Goal: Task Accomplishment & Management: Manage account settings

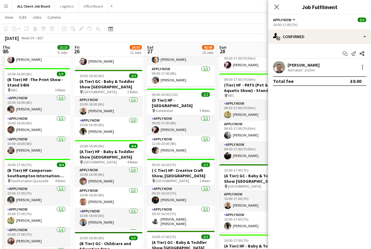
scroll to position [0, 167]
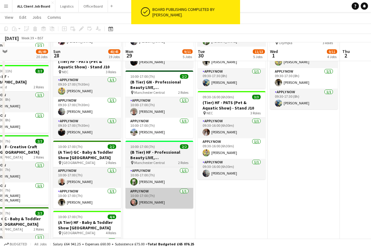
scroll to position [328, 0]
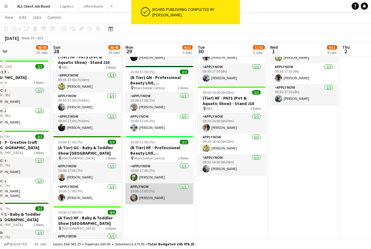
click at [161, 191] on app-card-role "APPLY NOW 1/1 10:00-17:00 (7h) Nicola Lewis" at bounding box center [160, 193] width 68 height 21
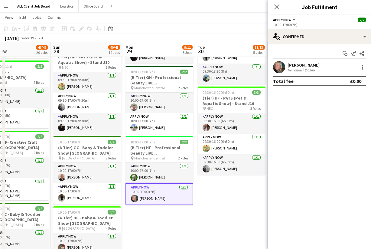
click at [300, 64] on div "[PERSON_NAME]" at bounding box center [304, 64] width 32 height 5
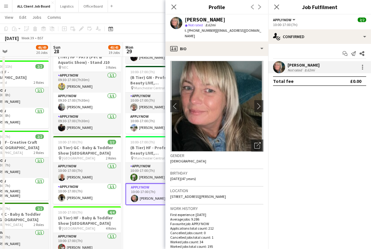
drag, startPoint x: 214, startPoint y: 30, endPoint x: 263, endPoint y: 34, distance: 49.4
click at [263, 34] on div "Nicola Lewis star Not rated 8.62mi t. +447779590924 | nickyhodgson2003@yahoo.co…" at bounding box center [216, 28] width 103 height 27
copy span "nickyhodgson2003@yahoo.co.uk"
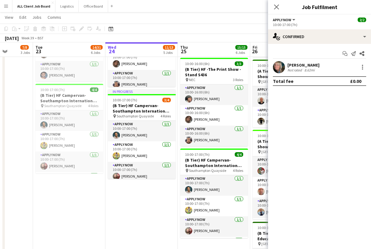
scroll to position [0, 184]
click at [276, 7] on icon at bounding box center [276, 7] width 6 height 6
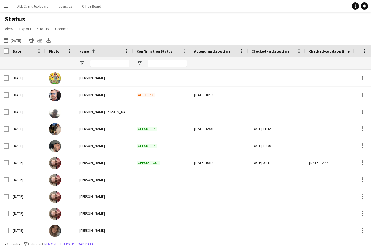
scroll to position [32, 0]
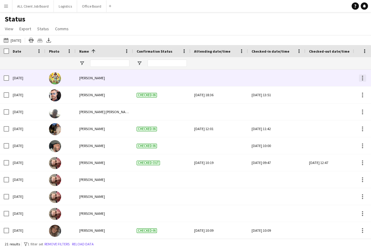
click at [361, 78] on div at bounding box center [362, 77] width 7 height 7
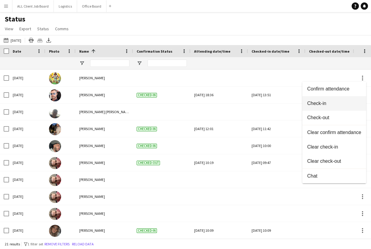
click at [329, 101] on span "Check-in" at bounding box center [334, 103] width 54 height 5
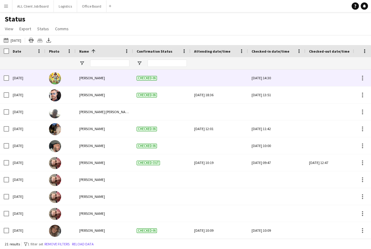
click at [273, 79] on div "Wed, 24 Sep 2025 14:30" at bounding box center [277, 78] width 50 height 17
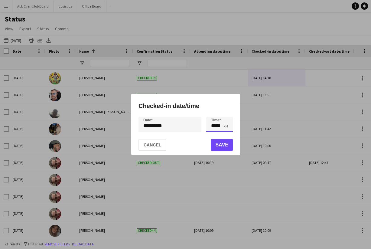
click at [217, 126] on input "*****" at bounding box center [219, 124] width 27 height 15
click at [215, 126] on input "*****" at bounding box center [219, 124] width 27 height 15
type input "*****"
click at [227, 145] on button "Save" at bounding box center [222, 145] width 22 height 12
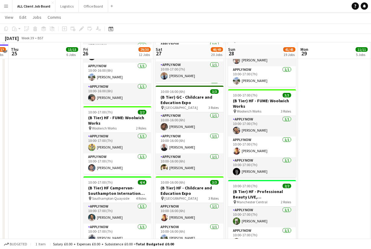
scroll to position [610, 0]
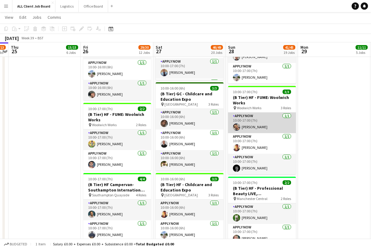
click at [251, 126] on app-card-role "APPLY NOW 1/1 10:00-17:00 (7h) Farhan Choudhary" at bounding box center [262, 123] width 68 height 21
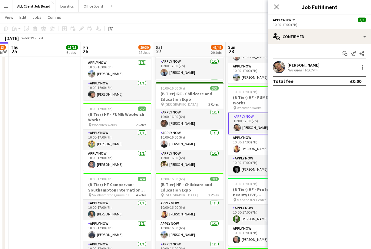
click at [278, 68] on app-user-avatar at bounding box center [279, 67] width 12 height 12
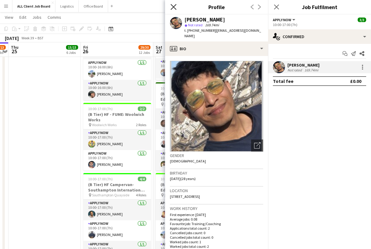
click at [174, 7] on icon at bounding box center [173, 7] width 6 height 6
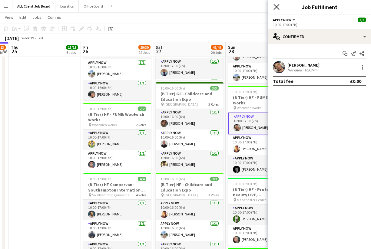
click at [278, 6] on icon "Close pop-in" at bounding box center [276, 7] width 6 height 6
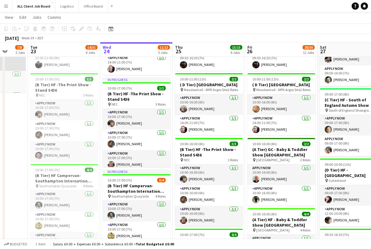
scroll to position [0, 263]
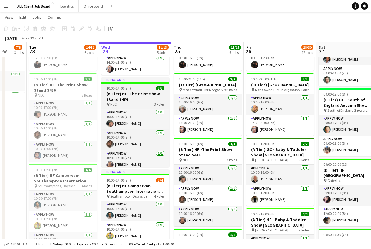
click at [142, 82] on div "In progress" at bounding box center [135, 79] width 68 height 5
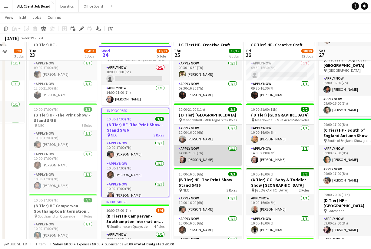
scroll to position [204, 0]
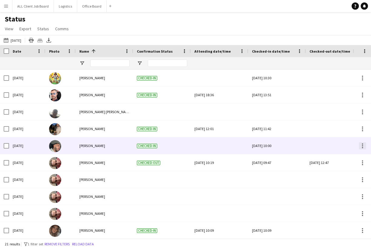
click at [359, 146] on div at bounding box center [361, 145] width 7 height 7
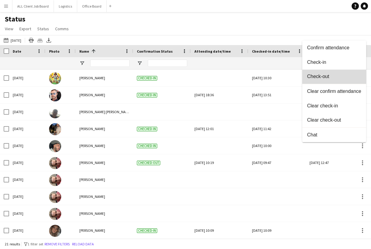
click at [331, 77] on span "Check-out" at bounding box center [334, 76] width 54 height 5
